Goal: Transaction & Acquisition: Purchase product/service

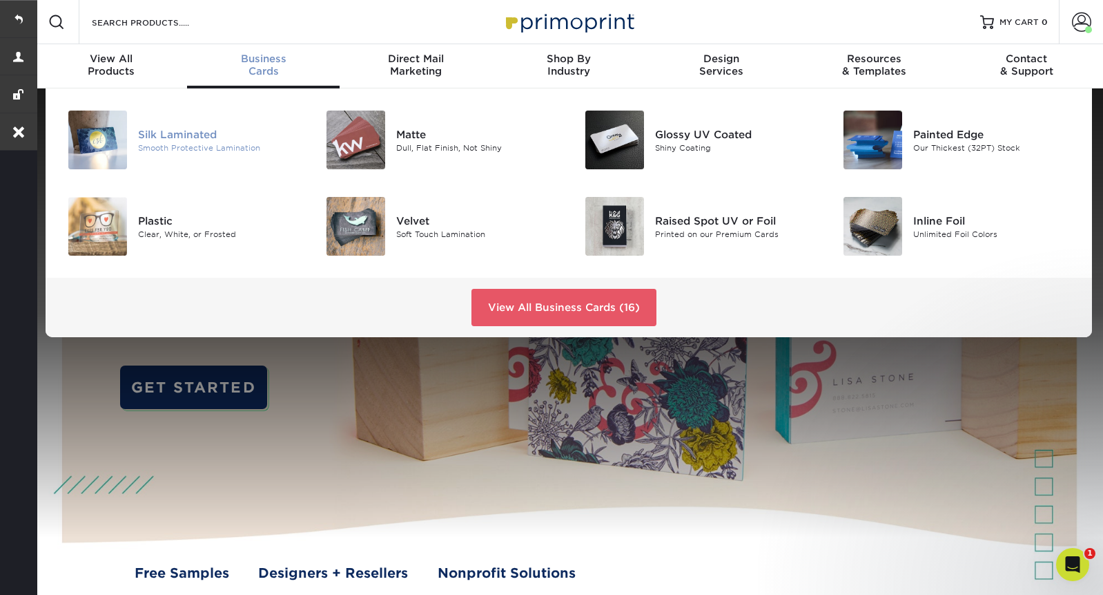
click at [176, 136] on div "Silk Laminated" at bounding box center [219, 133] width 162 height 15
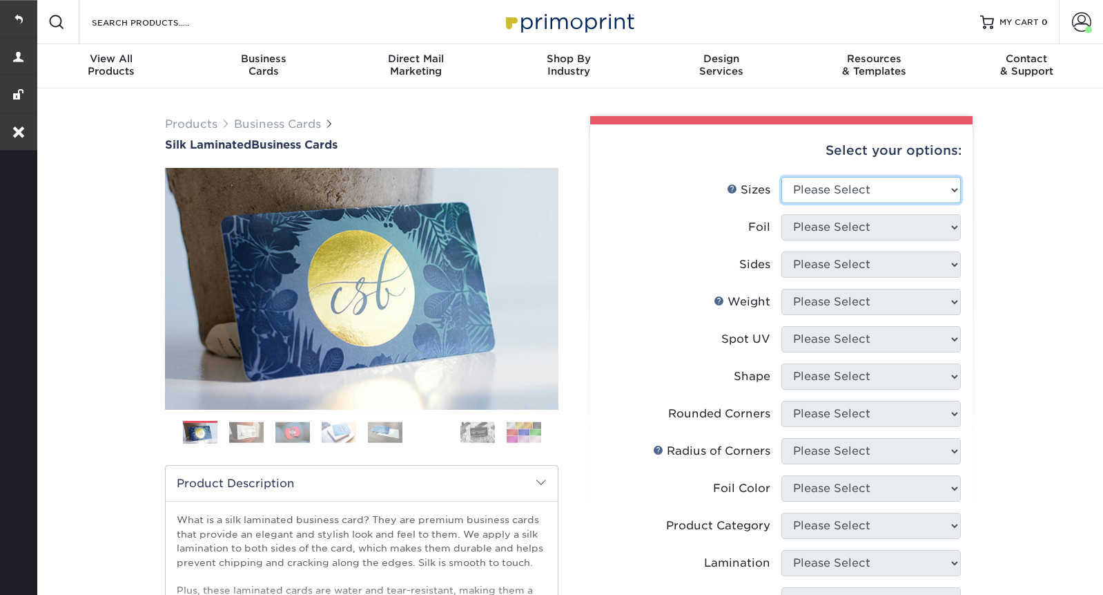
click at [847, 185] on select "Please Select 1.5" x 3.5" - Mini 1.75" x 3.5" - Mini 2" x 2" - Square 2" x 3" -…" at bounding box center [872, 190] width 180 height 26
select select "2.00x3.50"
click at [782, 177] on select "Please Select 1.5" x 3.5" - Mini 1.75" x 3.5" - Mini 2" x 2" - Square 2" x 3" -…" at bounding box center [872, 190] width 180 height 26
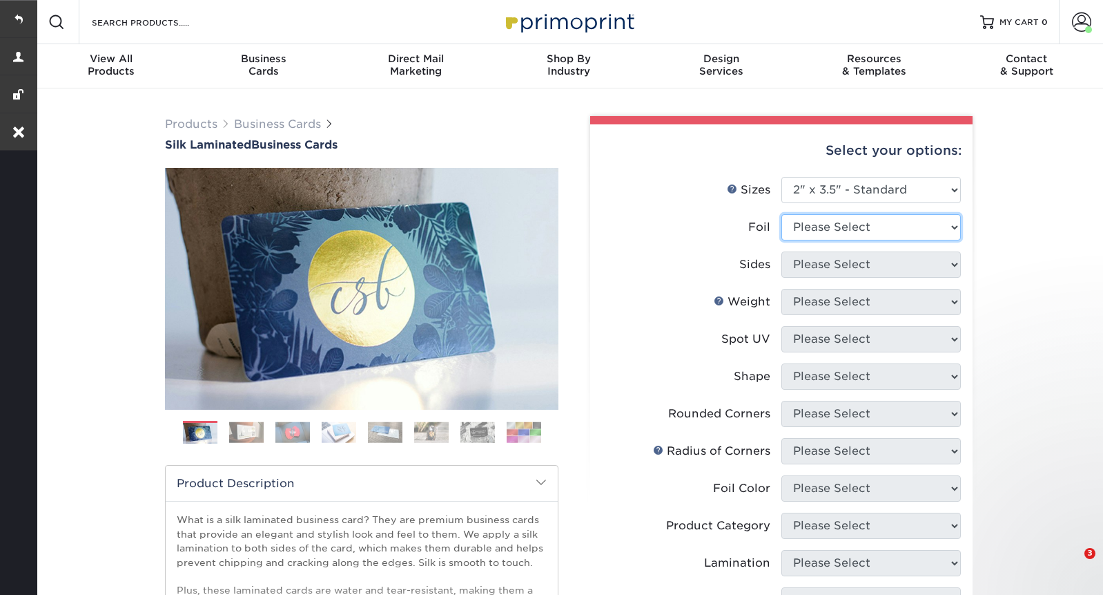
click at [830, 231] on select "Please Select Yes No" at bounding box center [872, 227] width 180 height 26
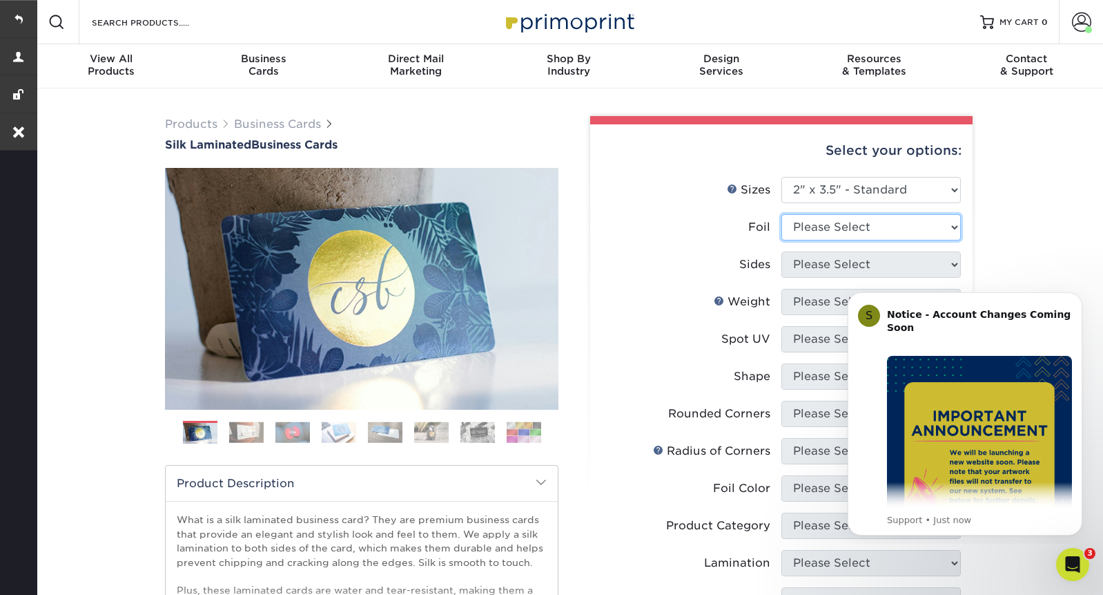
select select "1"
click at [782, 214] on select "Please Select Yes No" at bounding box center [872, 227] width 180 height 26
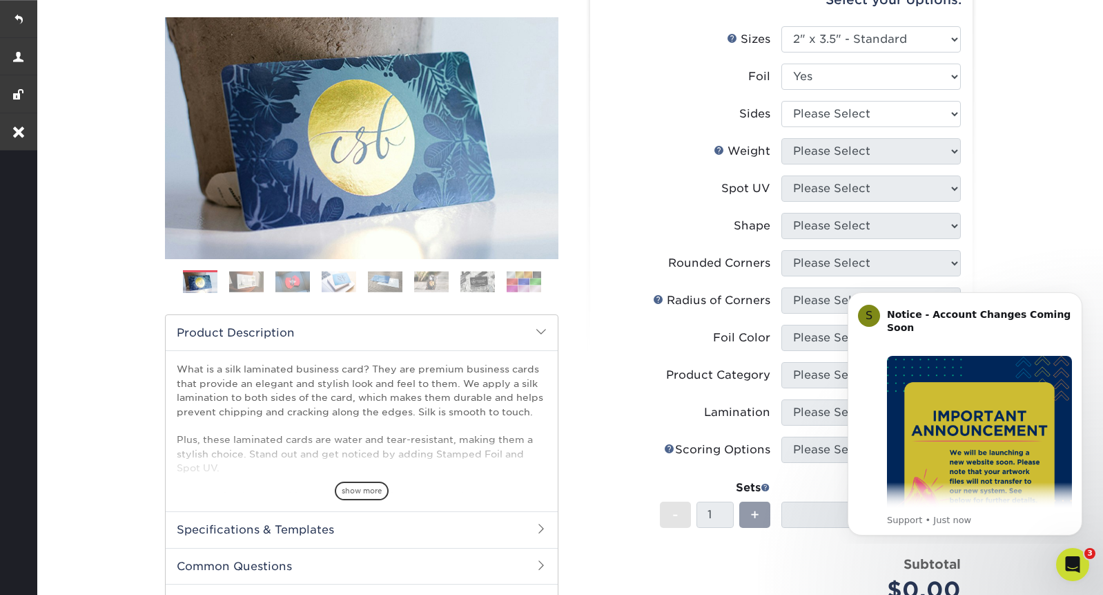
scroll to position [155, 0]
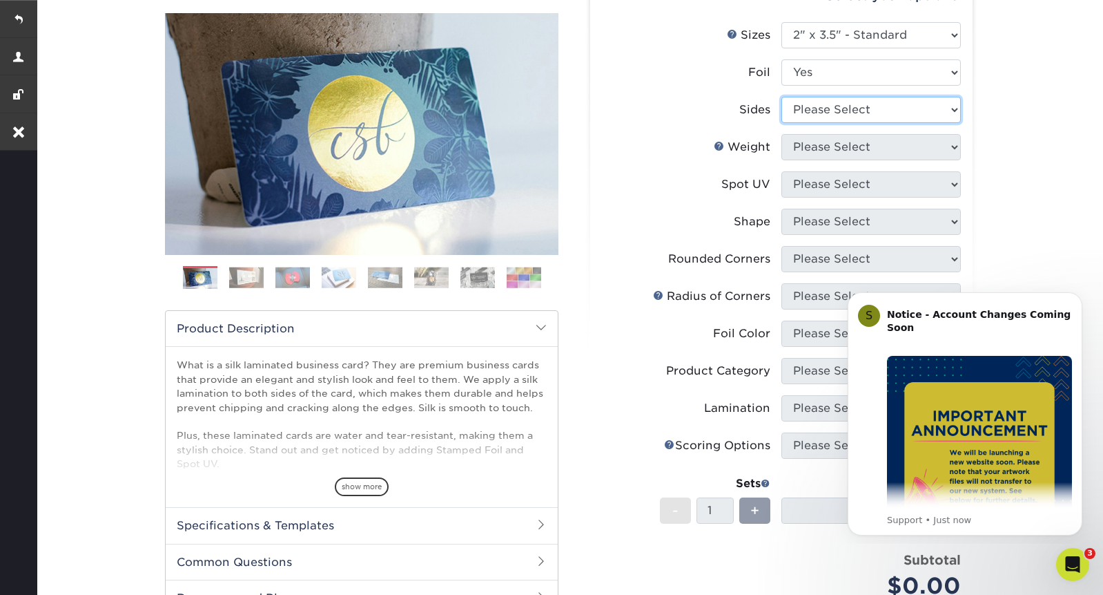
click at [873, 98] on select "Please Select Print Both Sides - Foil Both Sides Print Both Sides - Foil Front …" at bounding box center [872, 110] width 180 height 26
select select "e9e9dfb3-fba1-4d60-972c-fd9ca5904d33"
click at [782, 97] on select "Please Select Print Both Sides - Foil Both Sides Print Both Sides - Foil Front …" at bounding box center [872, 110] width 180 height 26
click at [860, 153] on select "Please Select 16PT" at bounding box center [872, 147] width 180 height 26
select select "16PT"
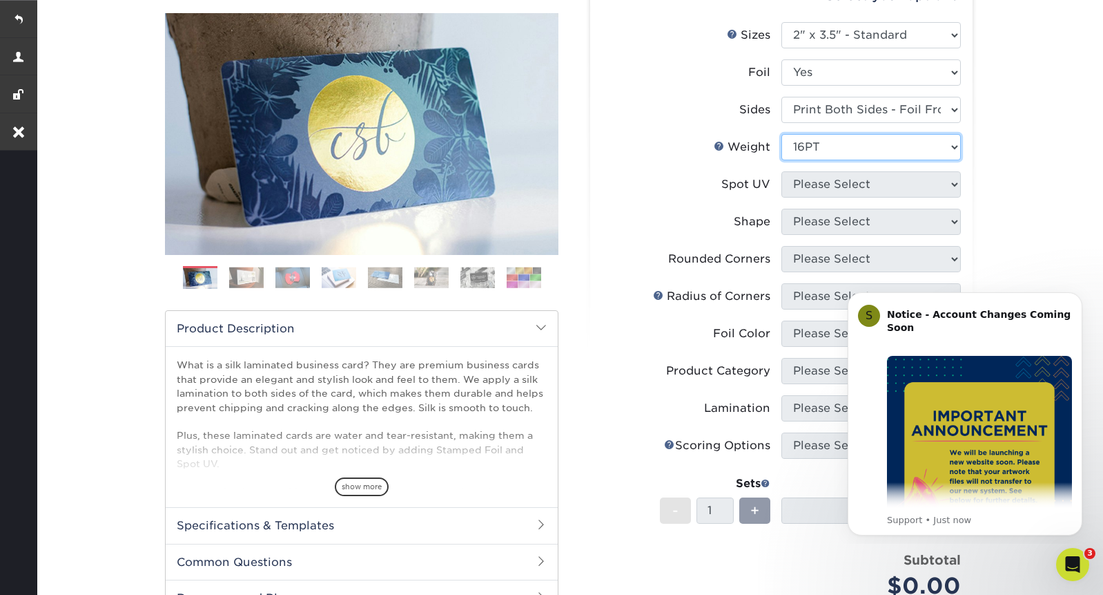
click at [782, 134] on select "Please Select 16PT" at bounding box center [872, 147] width 180 height 26
click at [845, 189] on select "Please Select No Spot UV Front and Back (Both Sides) Front Only Back Only" at bounding box center [872, 184] width 180 height 26
select select "0"
click at [782, 171] on select "Please Select No Spot UV Front and Back (Both Sides) Front Only Back Only" at bounding box center [872, 184] width 180 height 26
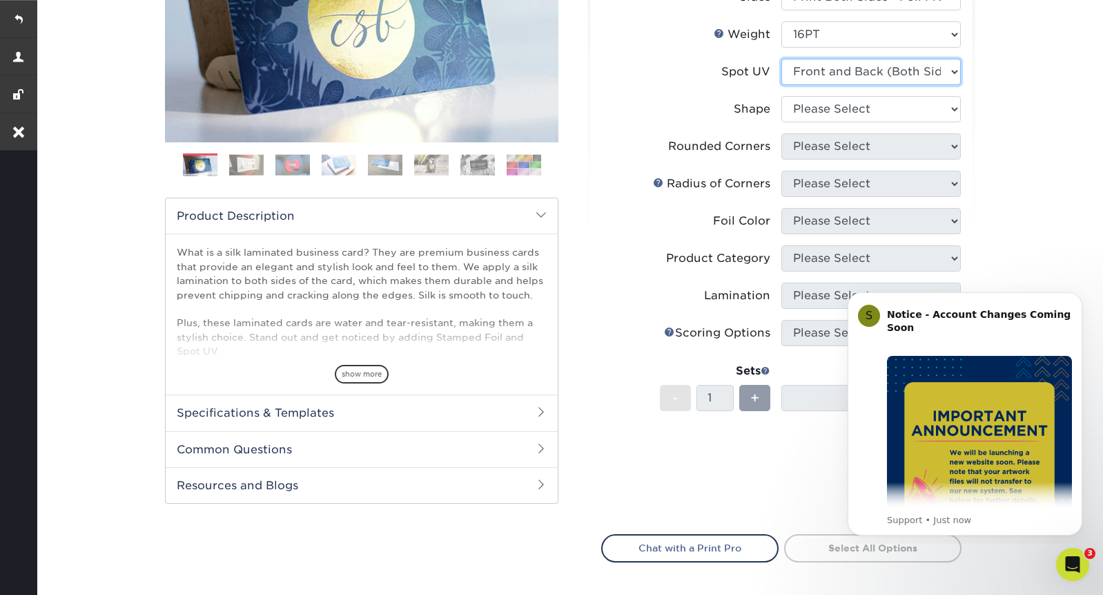
scroll to position [291, 0]
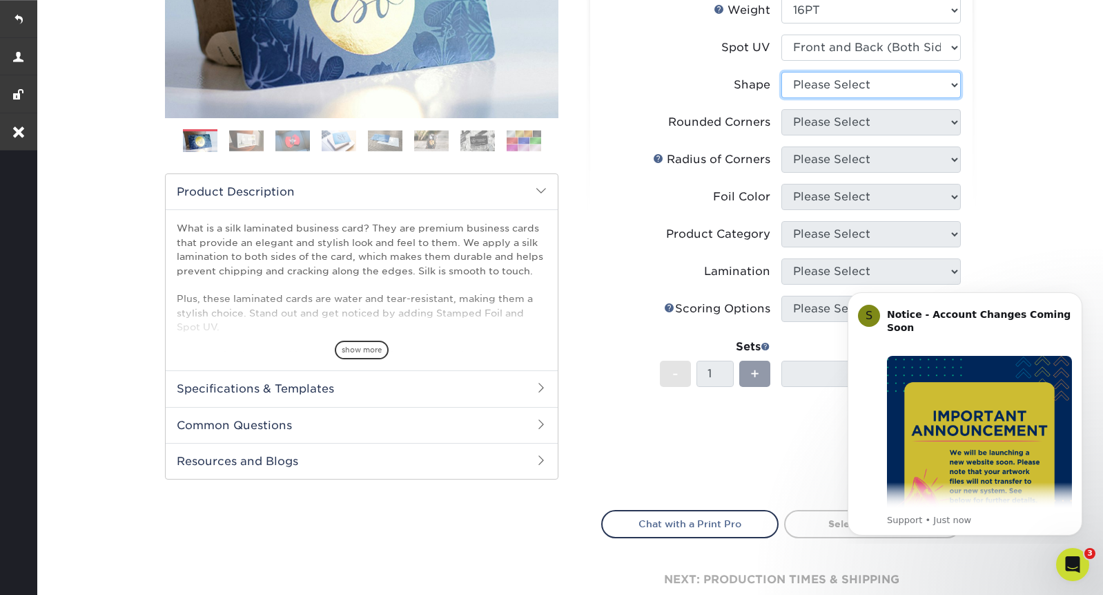
click at [886, 77] on select "Please Select Standard" at bounding box center [872, 85] width 180 height 26
select select "standard"
click at [782, 72] on select "Please Select Standard" at bounding box center [872, 85] width 180 height 26
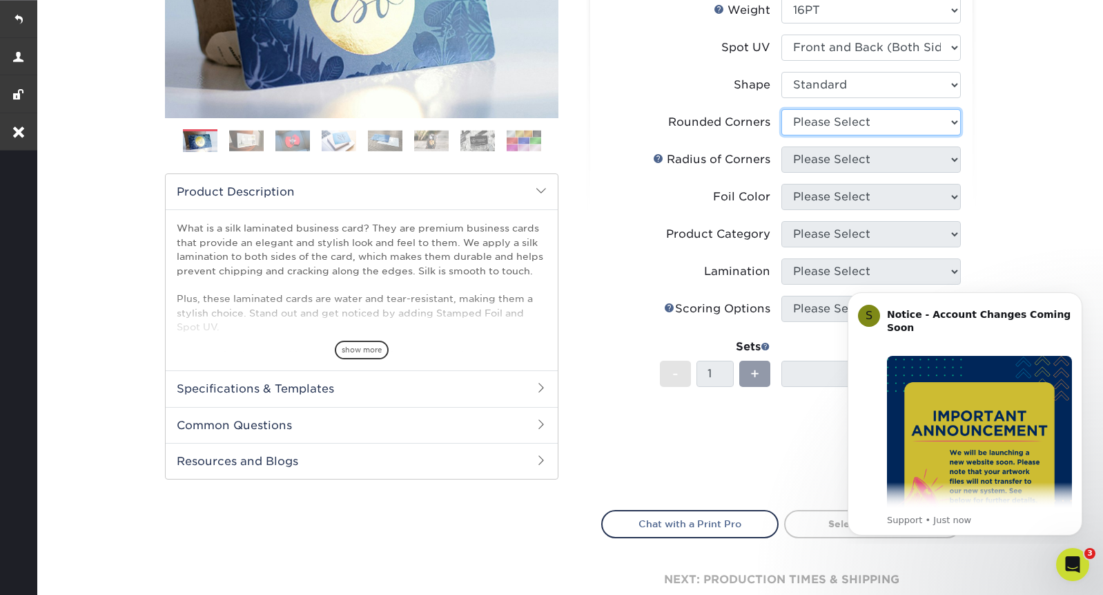
click at [845, 124] on select "Please Select Yes - Round 2 Corners Yes - Round 4 Corners No" at bounding box center [872, 122] width 180 height 26
select select "7672df9e-0e0a-464d-8e1f-920c575e4da3"
click at [782, 109] on select "Please Select Yes - Round 2 Corners Yes - Round 4 Corners No" at bounding box center [872, 122] width 180 height 26
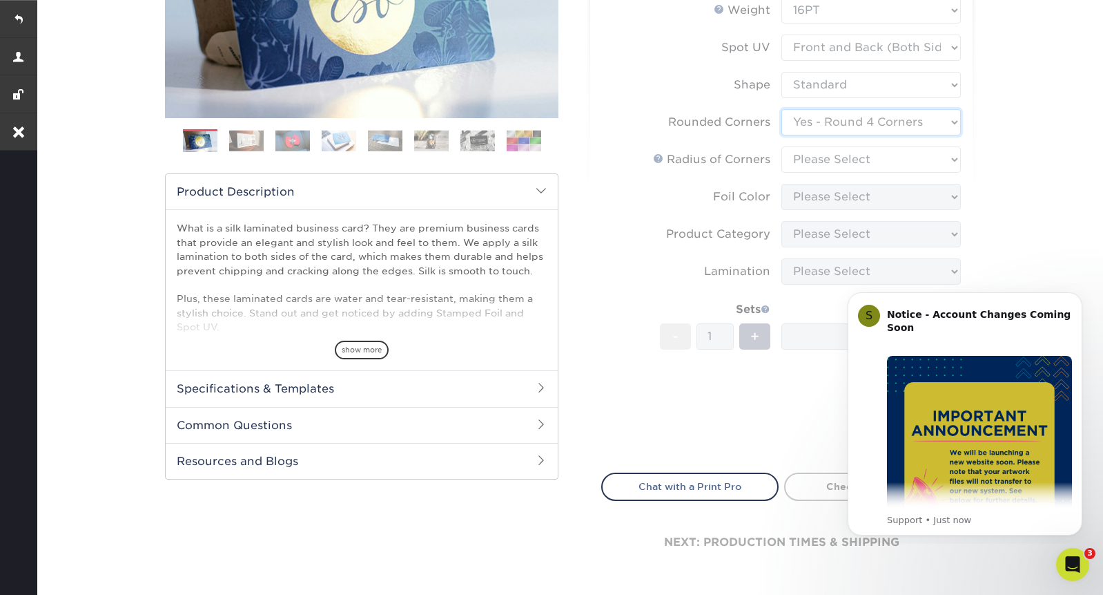
scroll to position [361, 0]
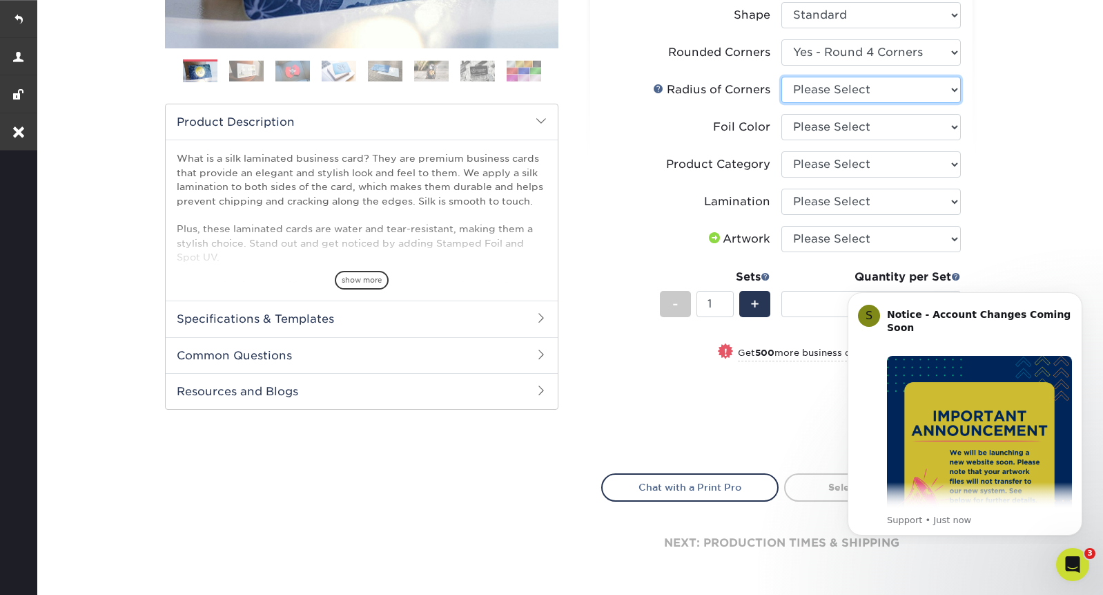
click at [876, 85] on select "Please Select Rounded 1/8" Rounded 1/4"" at bounding box center [872, 90] width 180 height 26
select select "589680c7-ee9a-431b-9d12-d7aeb1386a97"
click at [782, 77] on select "Please Select Rounded 1/8" Rounded 1/4"" at bounding box center [872, 90] width 180 height 26
click at [845, 122] on select "Please Select Silver Foil Black Foil Blue Foil Copper Foil Gold Foil Red Foil R…" at bounding box center [872, 127] width 180 height 26
select select "a834dd52-fe06-4ed6-9a86-5bd3c2d02515"
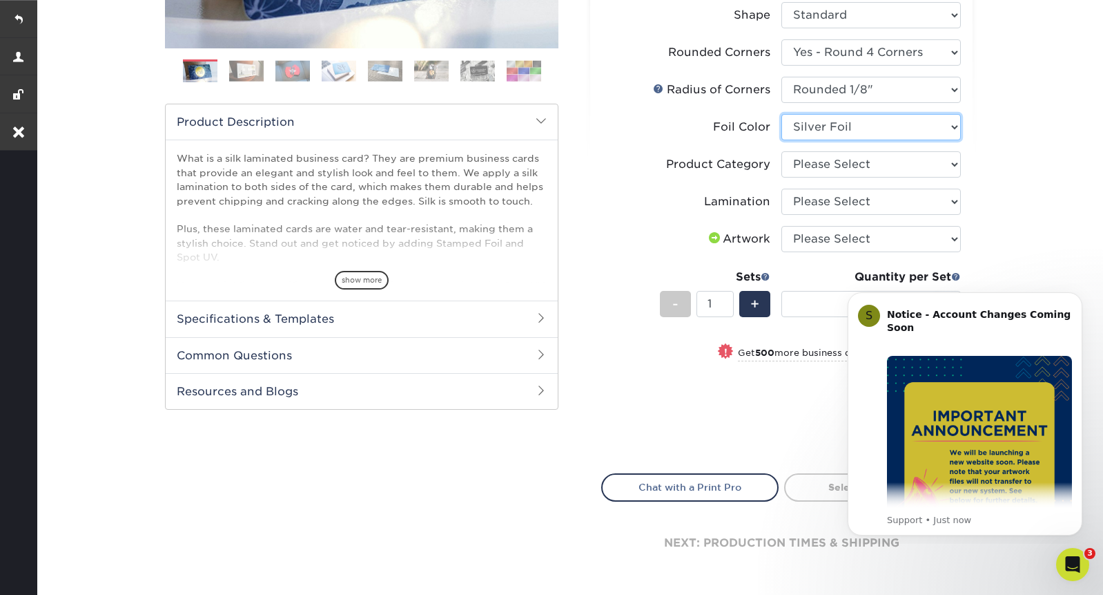
click at [782, 114] on select "Please Select Silver Foil Black Foil Blue Foil Copper Foil Gold Foil Red Foil R…" at bounding box center [872, 127] width 180 height 26
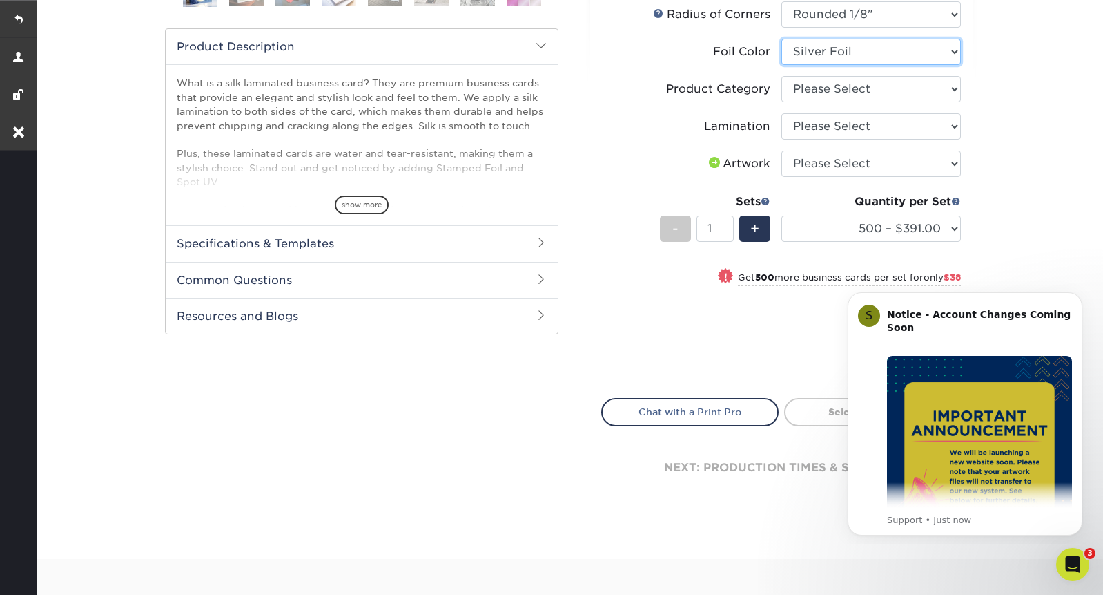
scroll to position [457, 0]
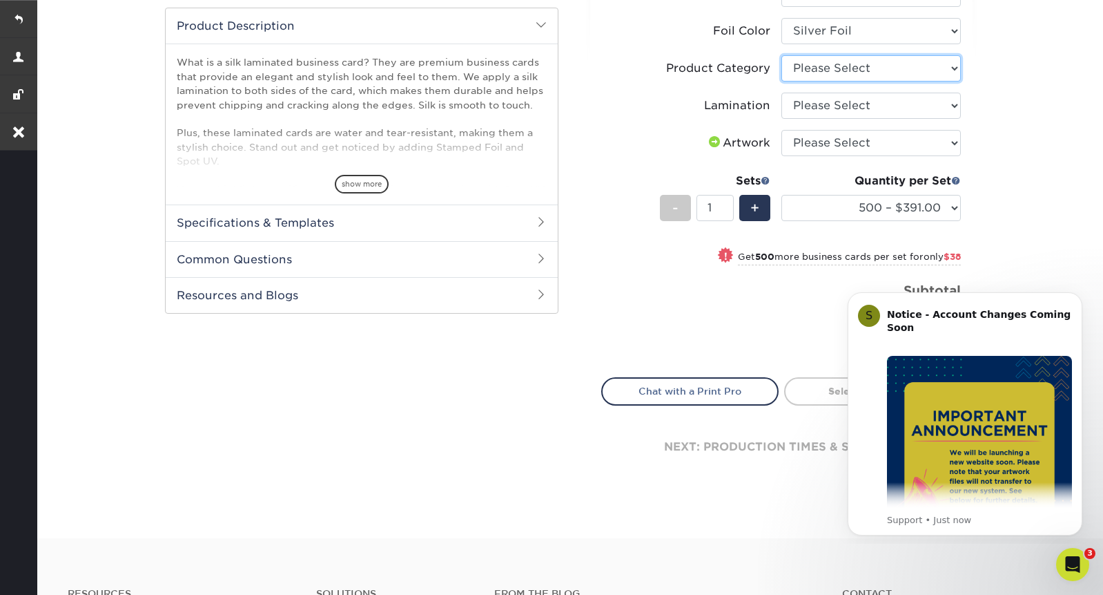
click at [862, 68] on select "Please Select Business Cards" at bounding box center [872, 68] width 180 height 26
select select "3b5148f1-0588-4f88-a218-97bcfdce65c1"
click at [782, 55] on select "Please Select Business Cards" at bounding box center [872, 68] width 180 height 26
click at [851, 104] on select "Please Select Silk" at bounding box center [872, 106] width 180 height 26
select select "ccacb42f-45f7-42d3-bbd3-7c8421cf37f0"
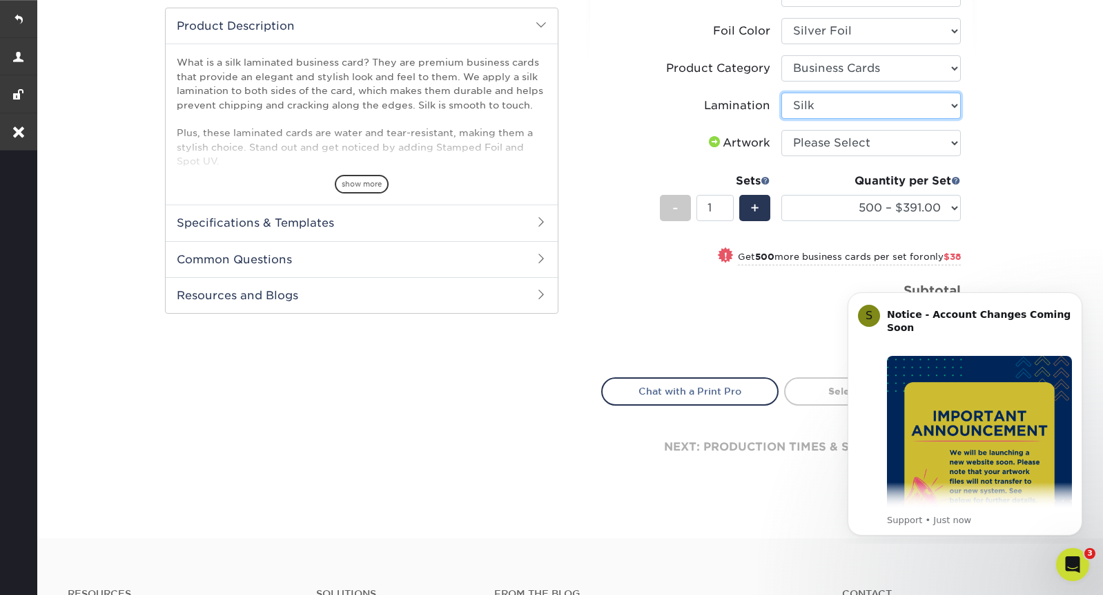
click at [782, 93] on select "Please Select Silk" at bounding box center [872, 106] width 180 height 26
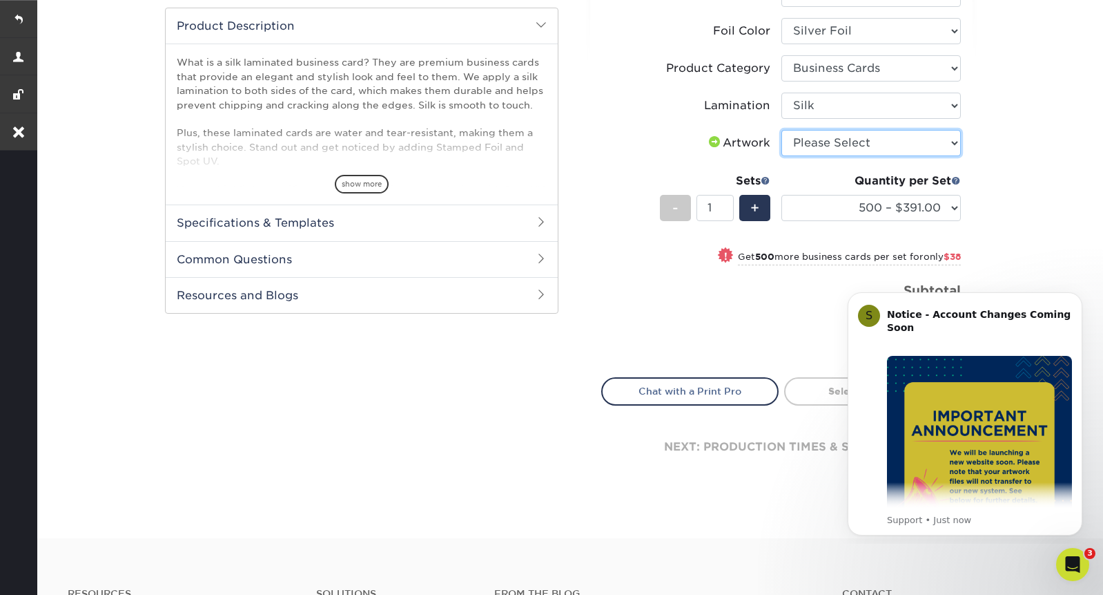
click at [843, 145] on select "Please Select I will upload files I need a design - $100" at bounding box center [872, 143] width 180 height 26
select select "upload"
click at [782, 130] on select "Please Select I will upload files I need a design - $100" at bounding box center [872, 143] width 180 height 26
click at [757, 206] on span "+" at bounding box center [755, 207] width 9 height 21
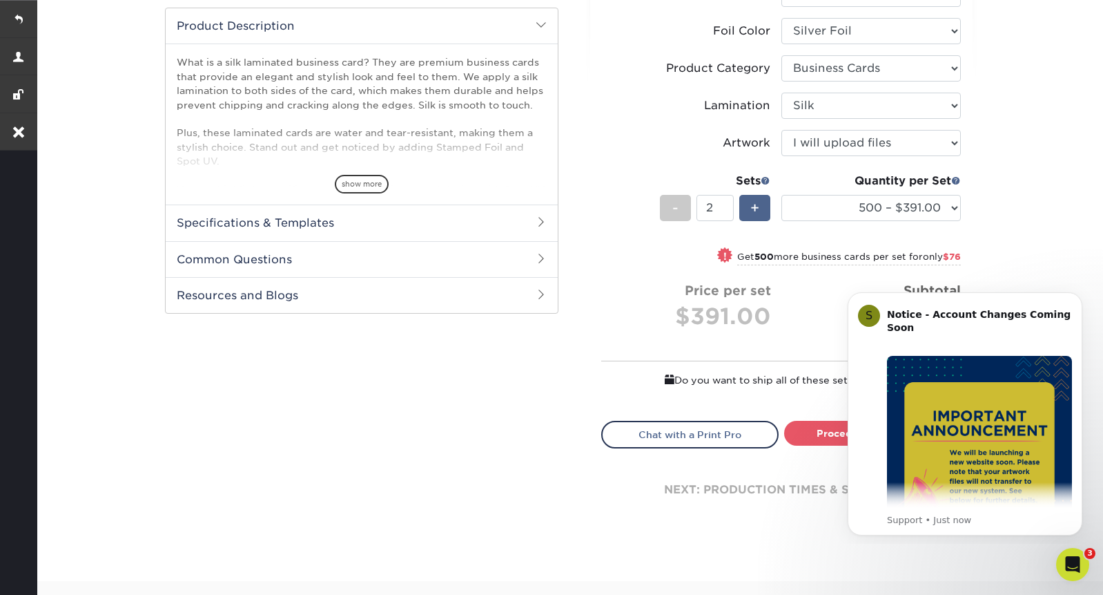
click at [757, 206] on span "+" at bounding box center [755, 207] width 9 height 21
type input "3"
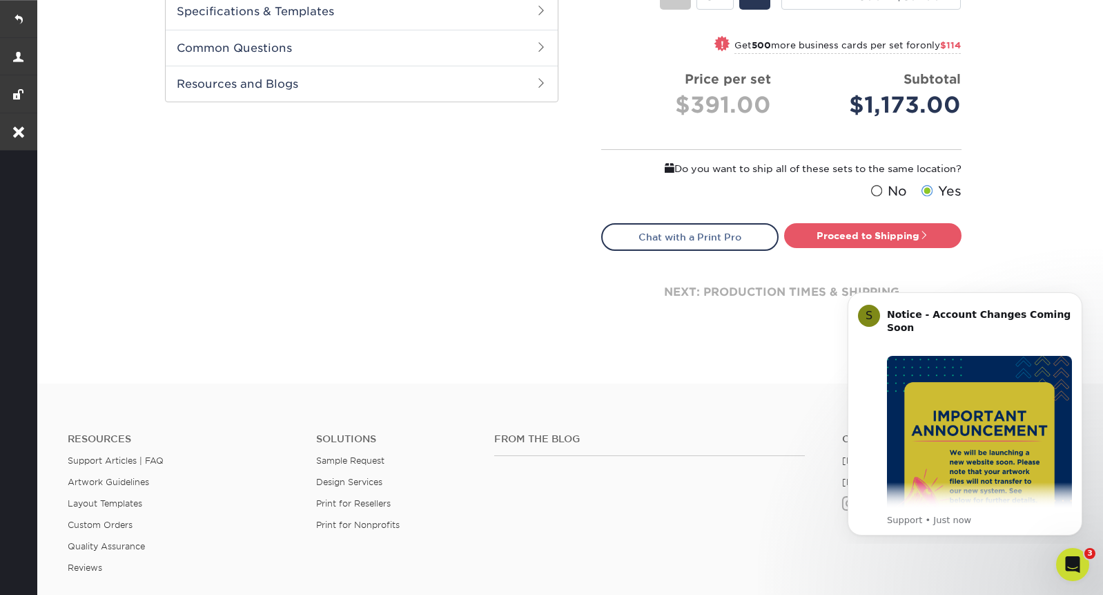
scroll to position [684, 0]
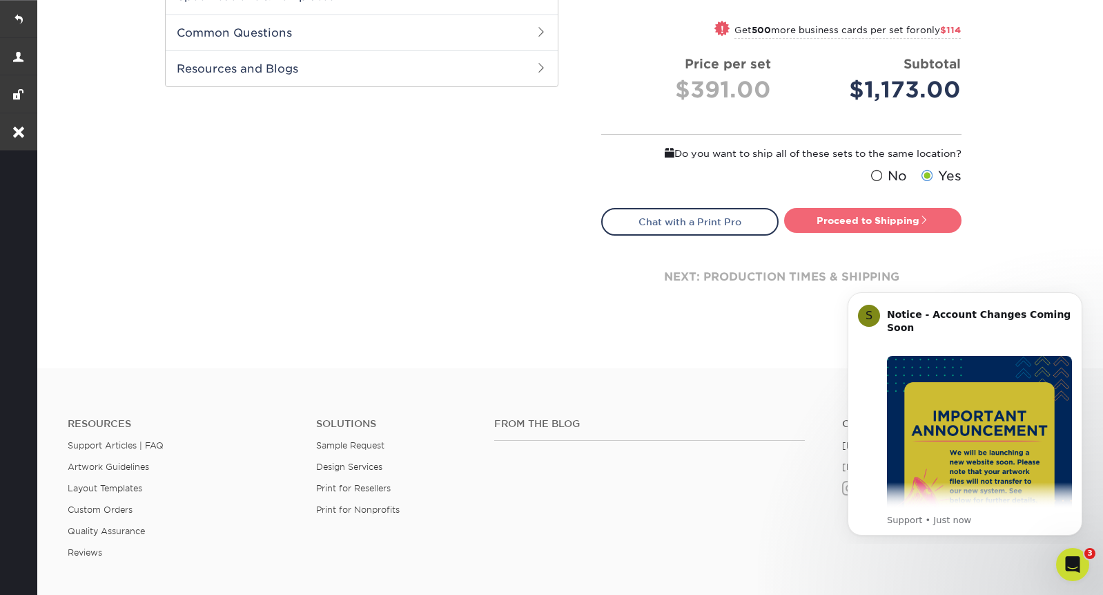
click at [865, 220] on link "Proceed to Shipping" at bounding box center [872, 220] width 177 height 25
type input "Set 1"
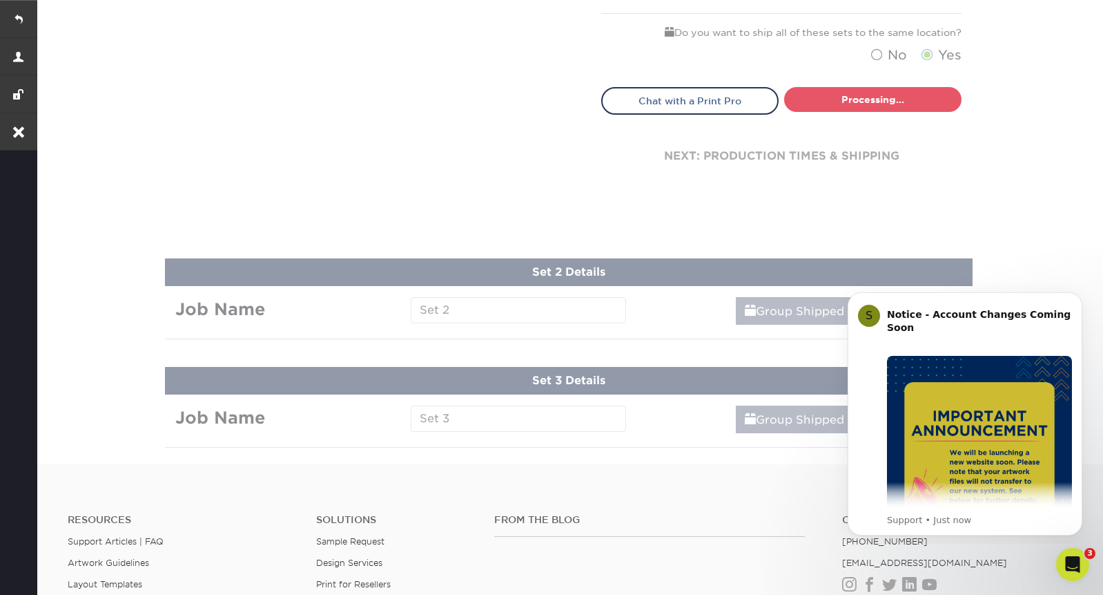
select select "ed945754-4a4a-4e43-a5f6-82e553a824c0"
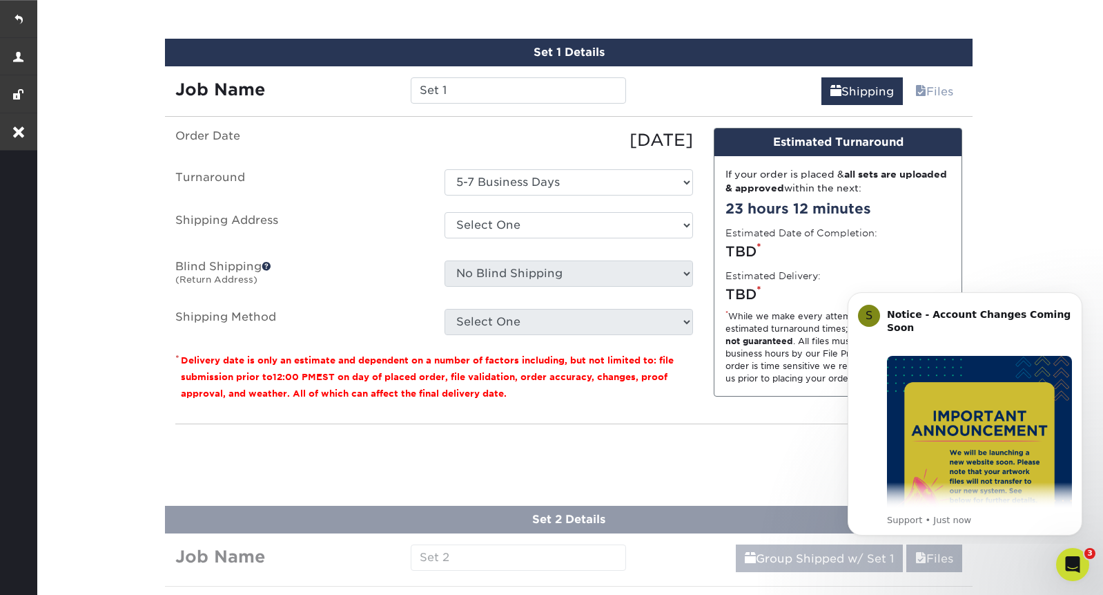
scroll to position [928, 0]
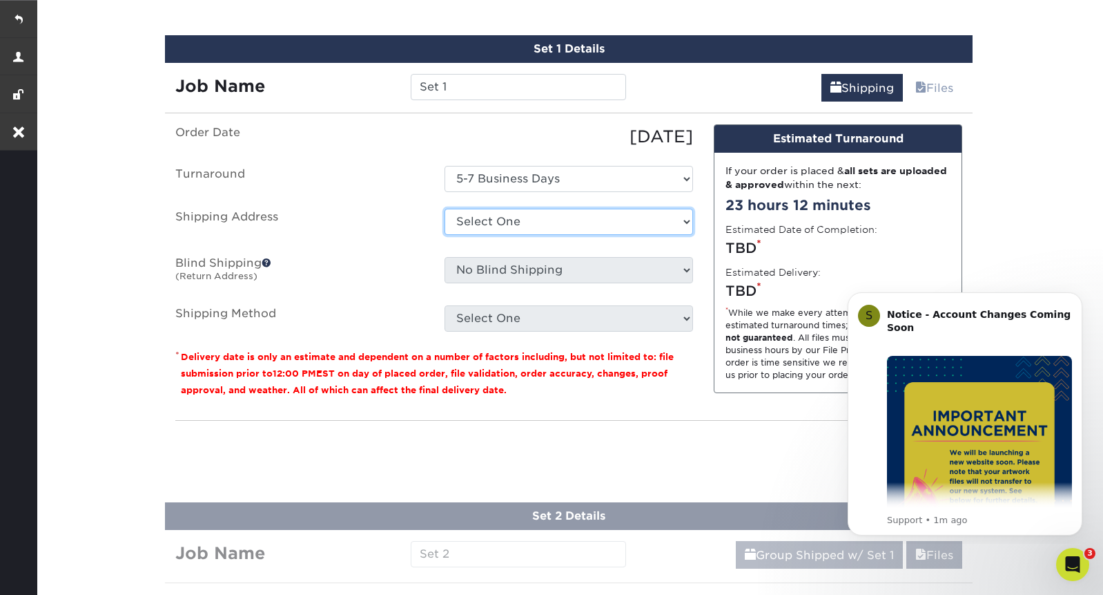
click at [510, 222] on select "Select One Casport Scottsdale mint + Add New Address" at bounding box center [569, 222] width 249 height 26
select select "262901"
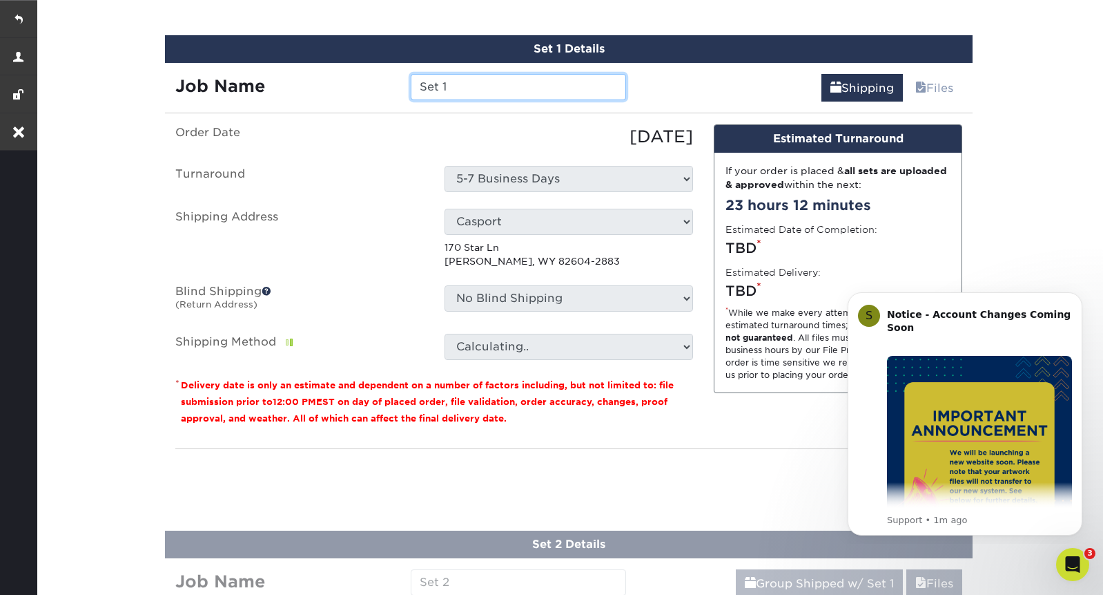
click at [471, 82] on input "Set 1" at bounding box center [518, 87] width 215 height 26
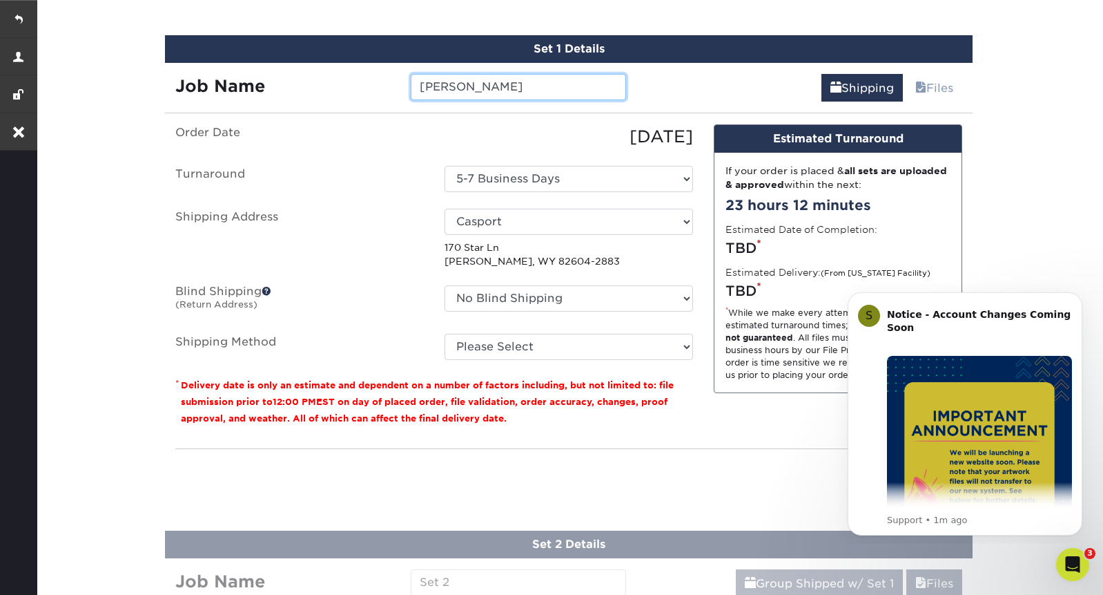
type input "[PERSON_NAME]"
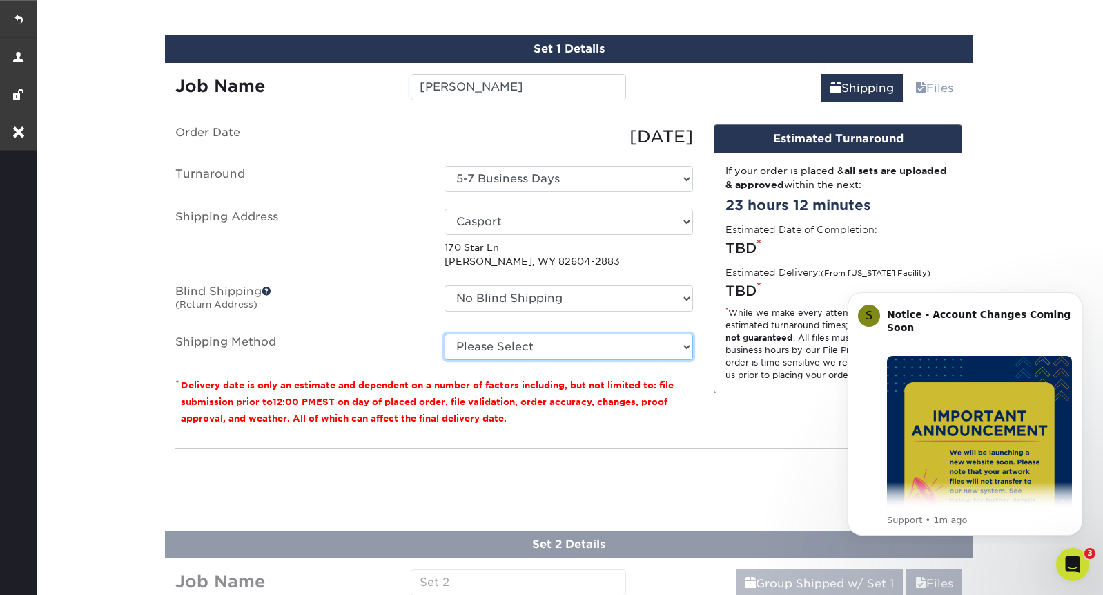
click at [532, 345] on select "Please Select Ground Shipping (+$20.40) 3 Day Shipping Service (+$21.87) 2 Day …" at bounding box center [569, 347] width 249 height 26
select select "03"
click at [445, 334] on select "Please Select Ground Shipping (+$20.40) 3 Day Shipping Service (+$21.87) 2 Day …" at bounding box center [569, 347] width 249 height 26
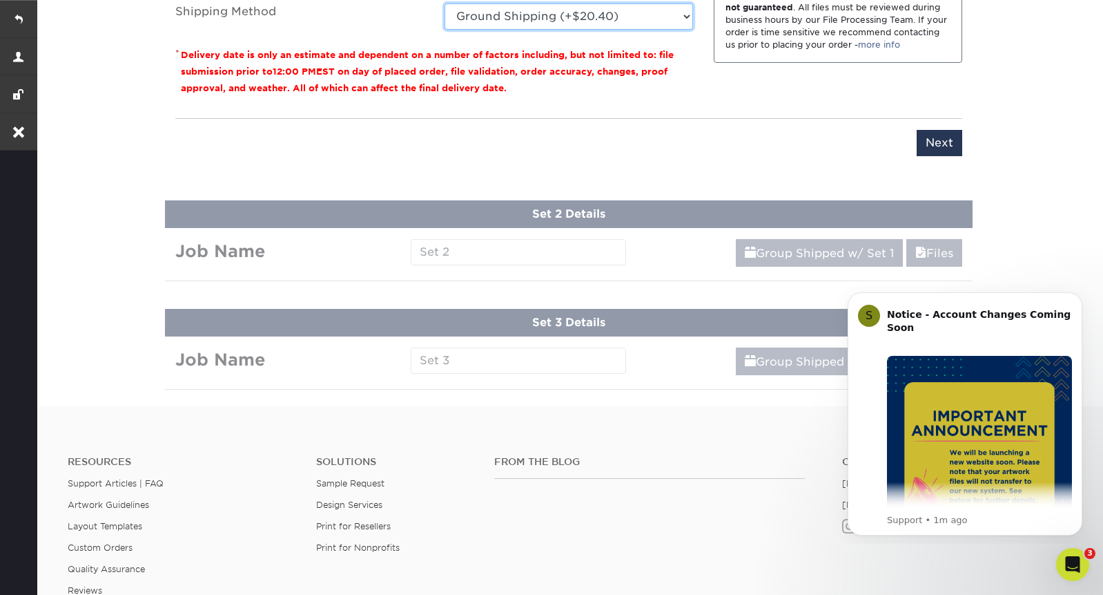
scroll to position [1259, 0]
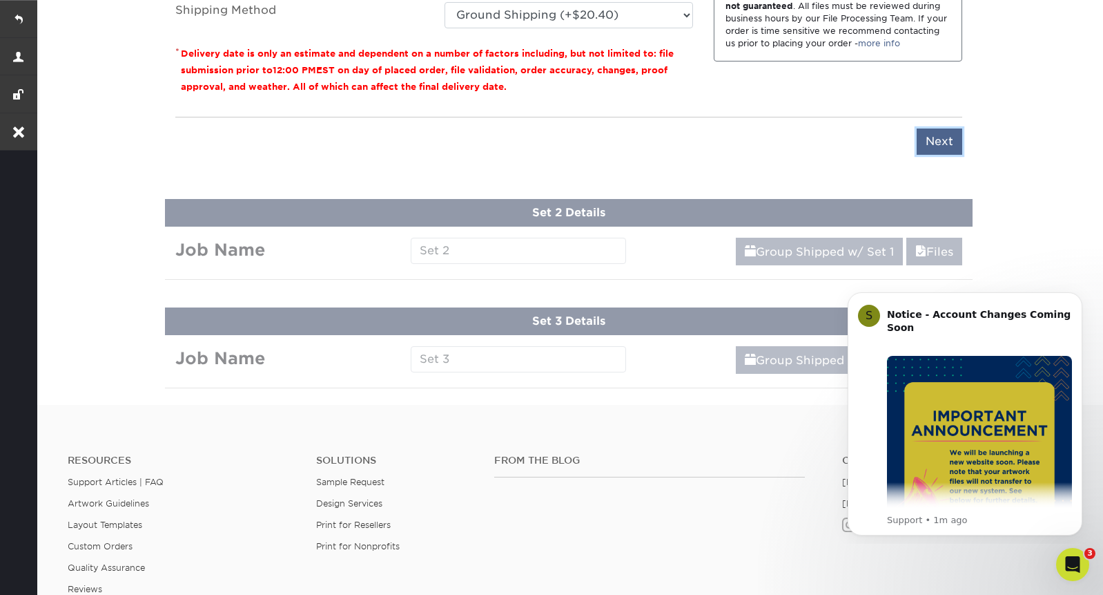
click at [933, 137] on input "Next" at bounding box center [940, 141] width 46 height 26
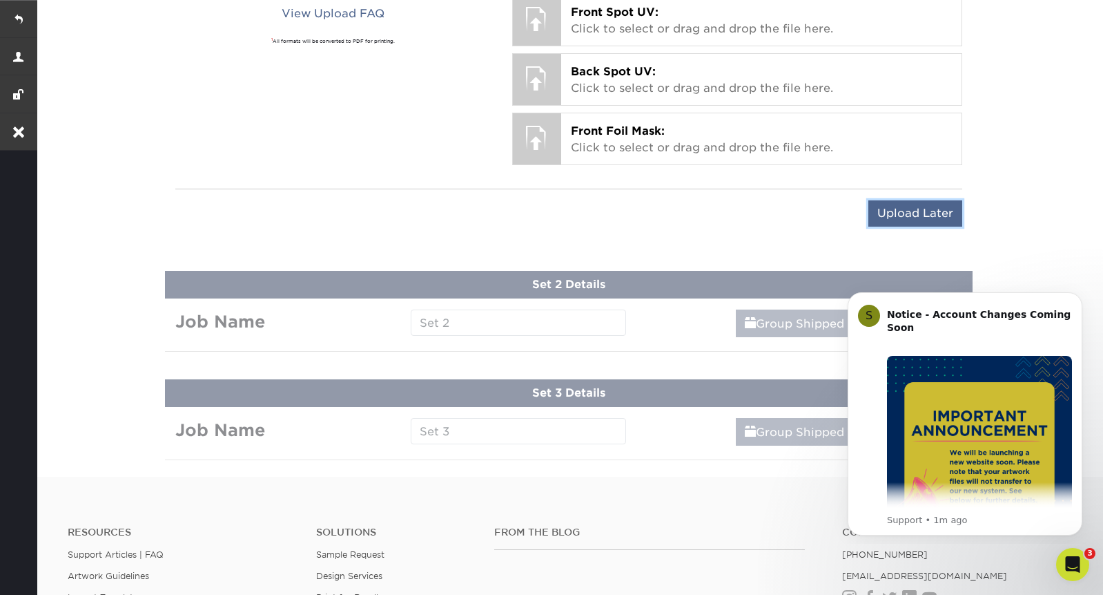
click at [915, 216] on input "Upload Later" at bounding box center [916, 213] width 94 height 26
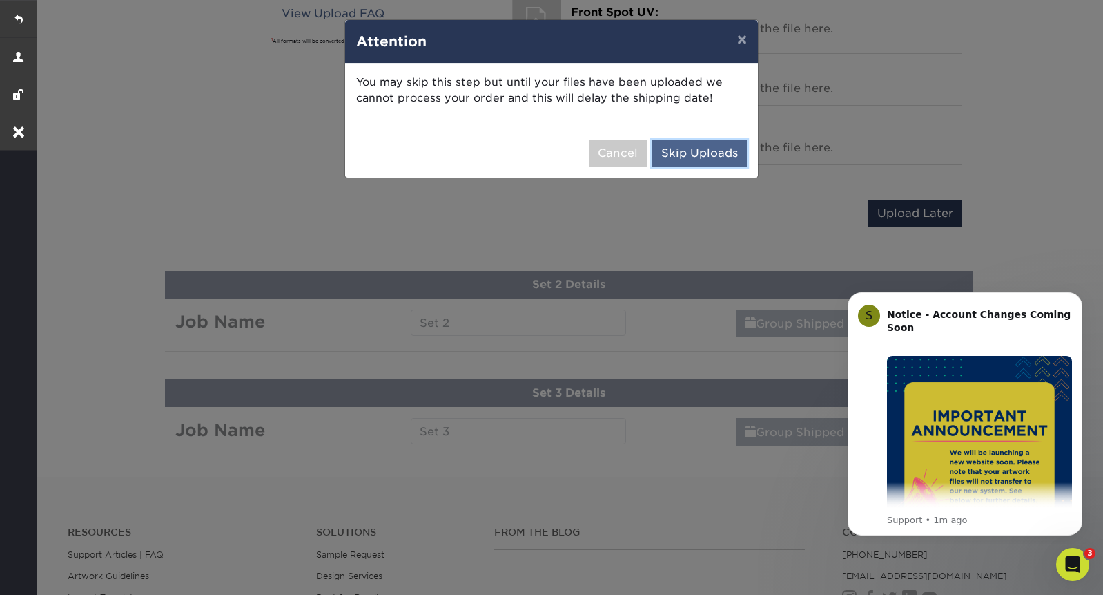
click at [718, 147] on button "Skip Uploads" at bounding box center [700, 153] width 95 height 26
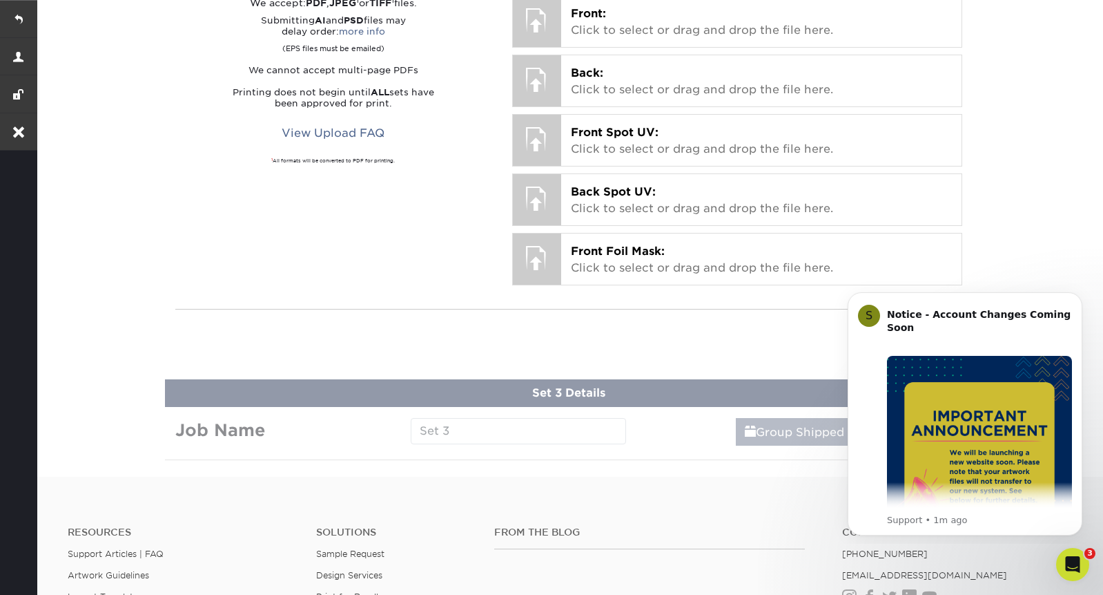
scroll to position [822, 0]
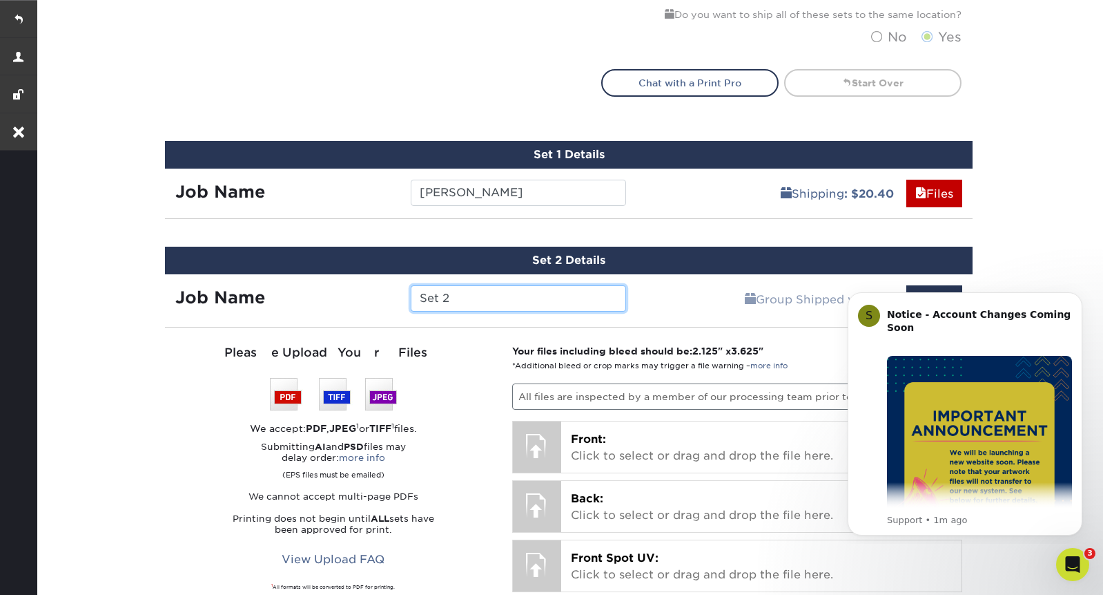
click at [458, 296] on input "Set 2" at bounding box center [518, 298] width 215 height 26
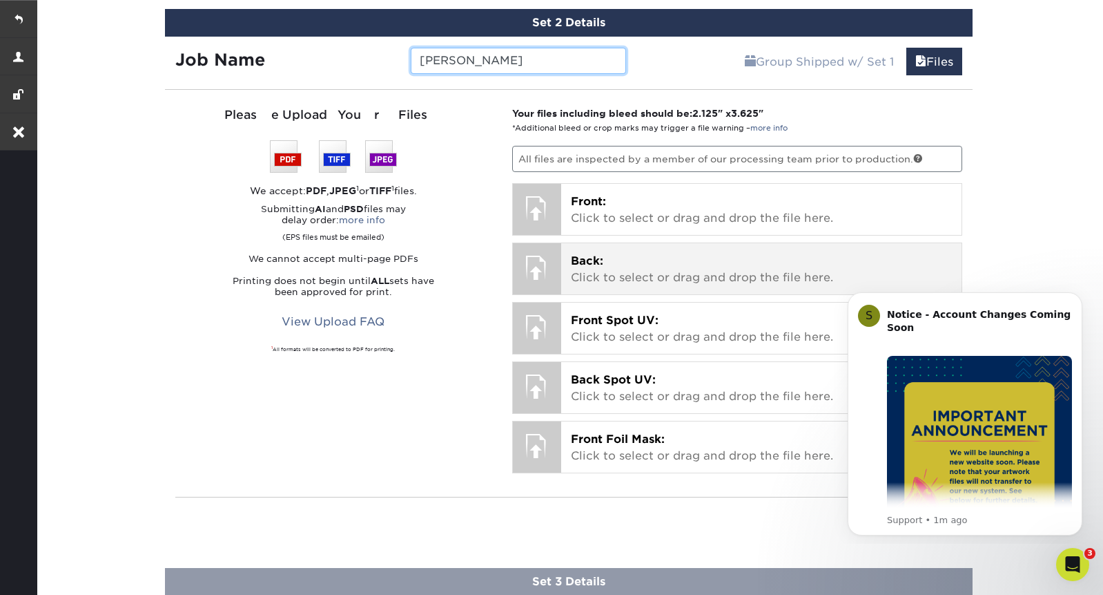
scroll to position [1440, 0]
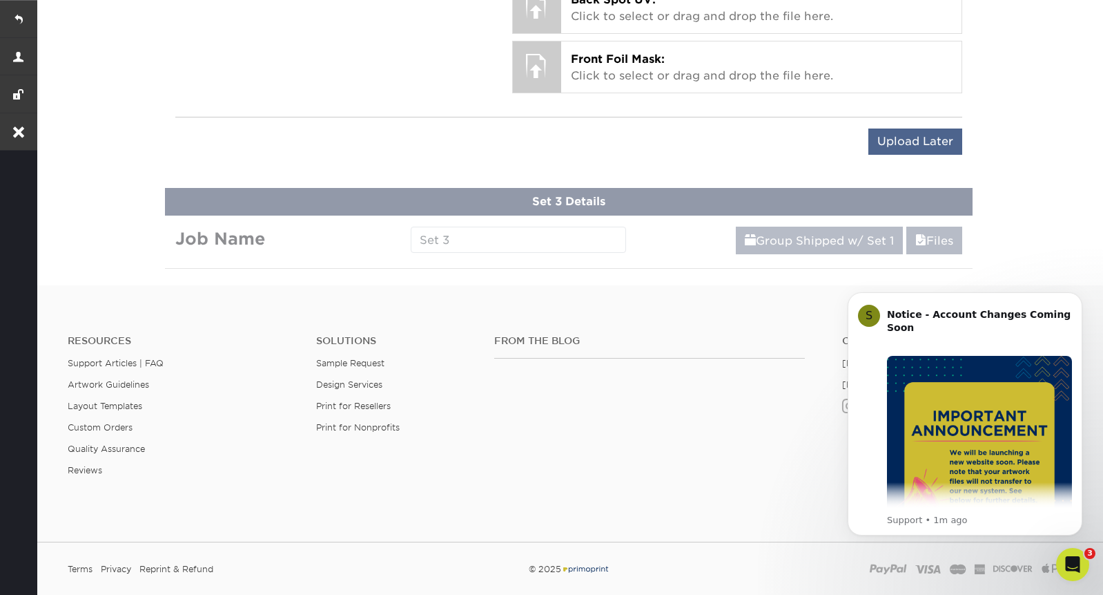
type input "[PERSON_NAME]"
click at [922, 139] on input "Upload Later" at bounding box center [916, 141] width 94 height 26
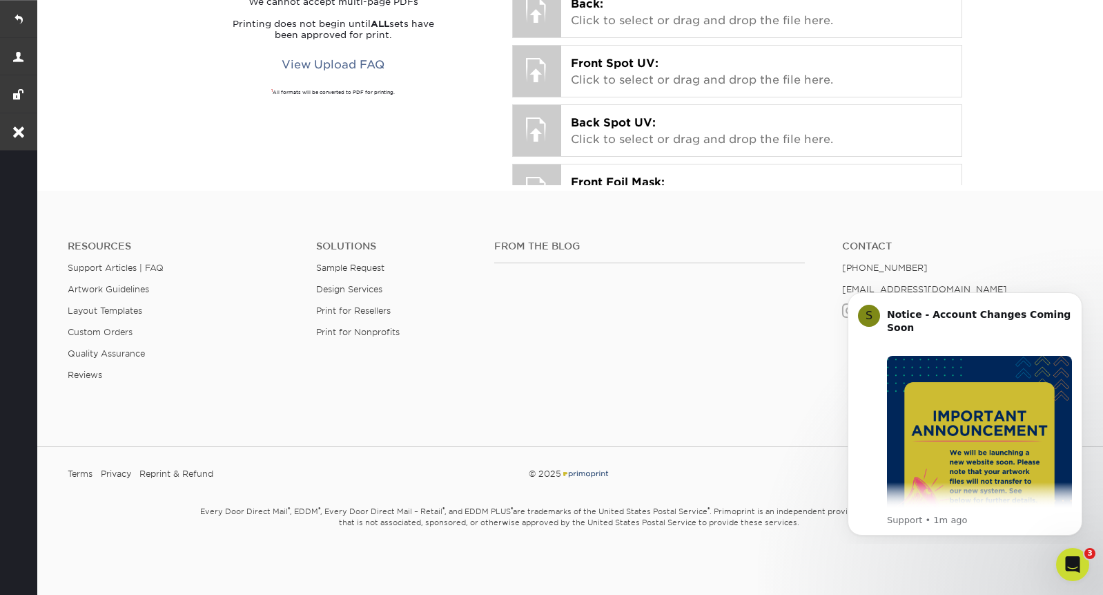
scroll to position [931, 0]
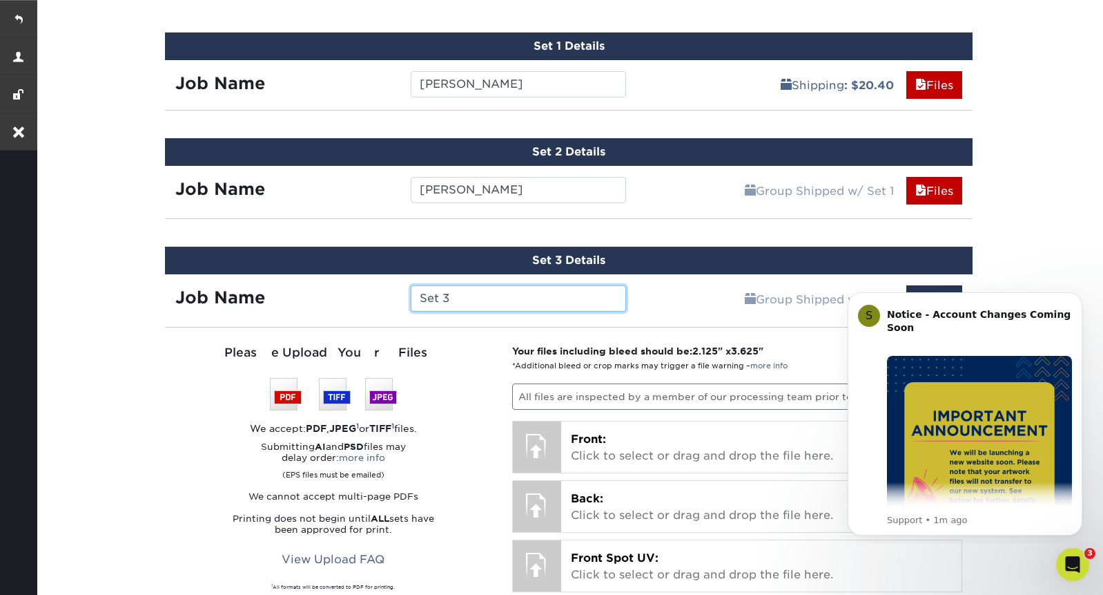
click at [455, 302] on input "Set 3" at bounding box center [518, 298] width 215 height 26
click at [460, 300] on input "Set 3" at bounding box center [518, 298] width 215 height 26
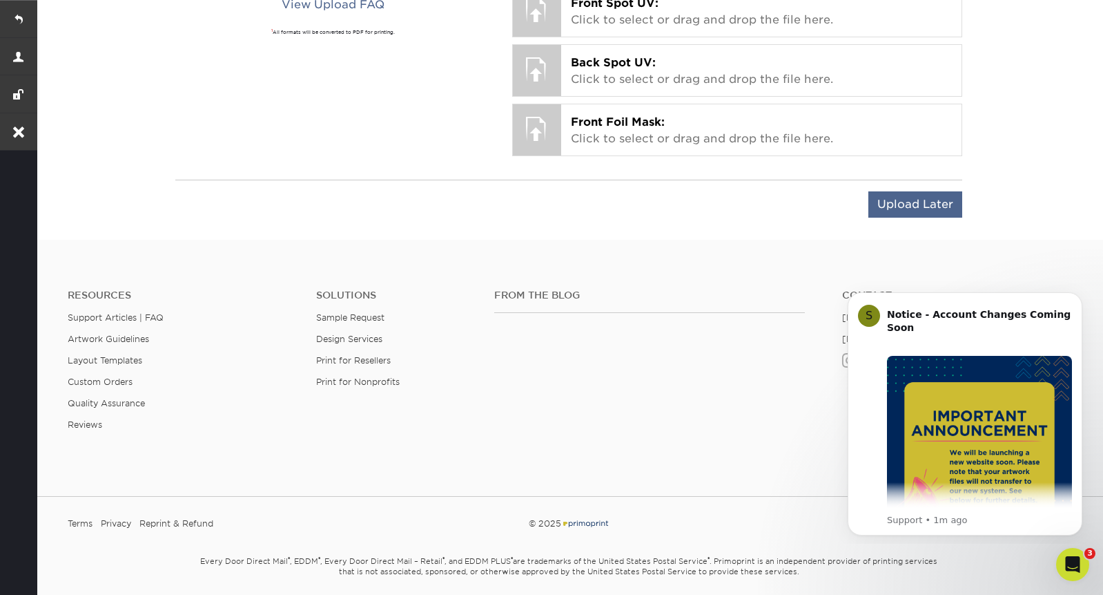
type input "[PERSON_NAME]"
click at [924, 207] on input "Upload Later" at bounding box center [916, 204] width 94 height 26
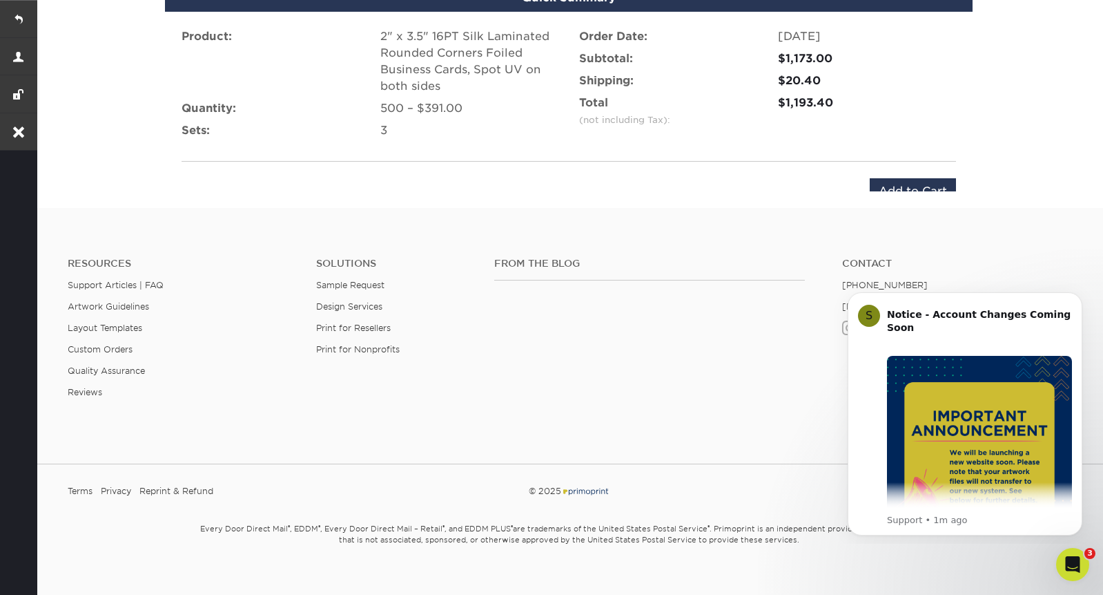
scroll to position [1331, 0]
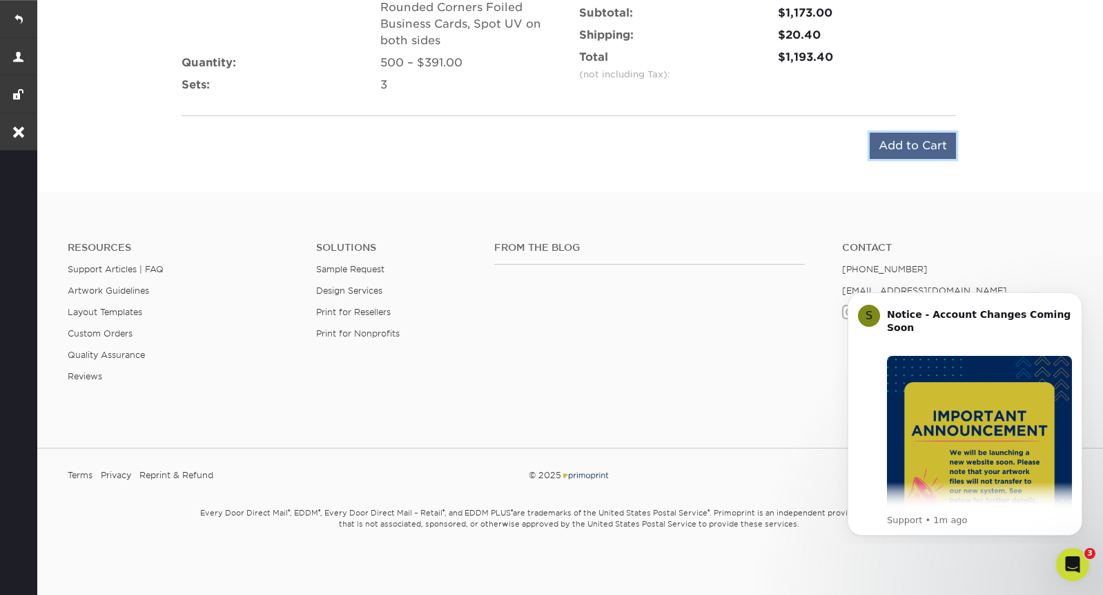
click at [896, 149] on input "Add to Cart" at bounding box center [913, 146] width 86 height 26
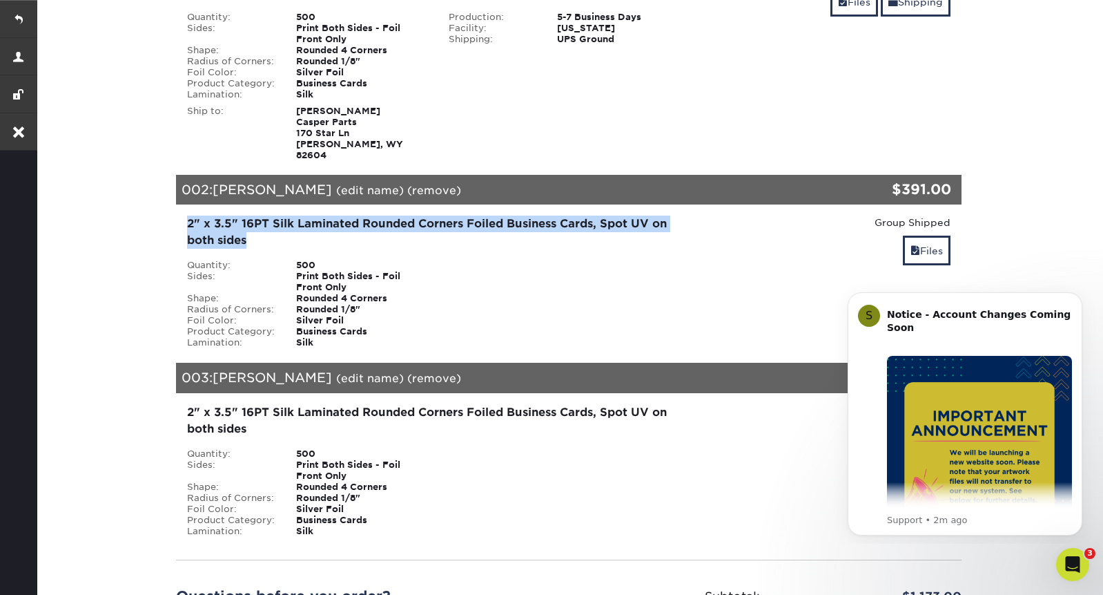
drag, startPoint x: 189, startPoint y: 212, endPoint x: 291, endPoint y: 231, distance: 104.0
click at [291, 231] on div "2" x 3.5" 16PT Silk Laminated Rounded Corners Foiled Business Cards, Spot UV on…" at bounding box center [438, 231] width 502 height 33
copy div "2" x 3.5" 16PT Silk Laminated Rounded Corners Foiled Business Cards, Spot UV on…"
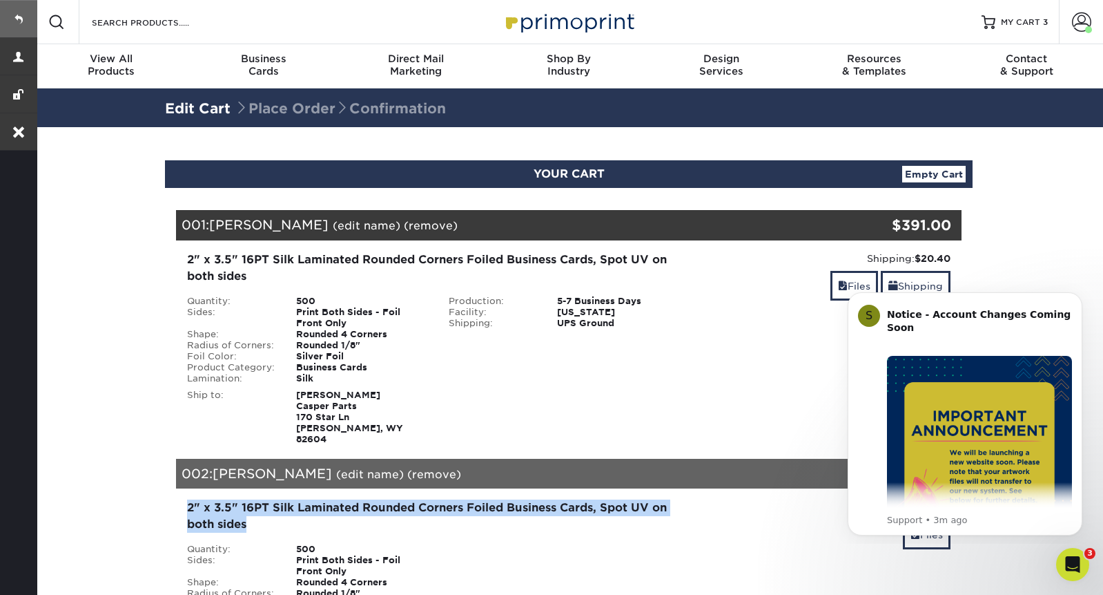
click at [20, 16] on link at bounding box center [18, 18] width 37 height 37
